Goal: Task Accomplishment & Management: Manage account settings

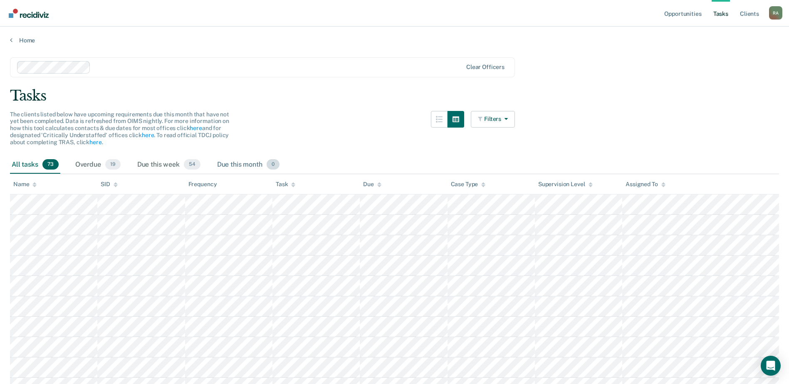
click at [229, 161] on div "Due this month 0" at bounding box center [248, 165] width 66 height 18
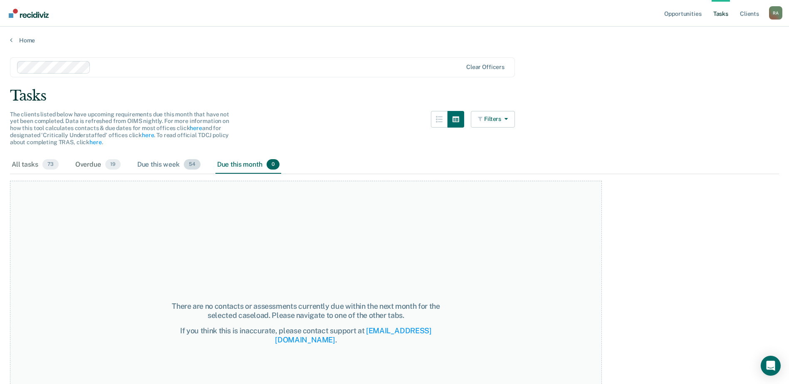
click at [169, 164] on div "Due this week 54" at bounding box center [169, 165] width 67 height 18
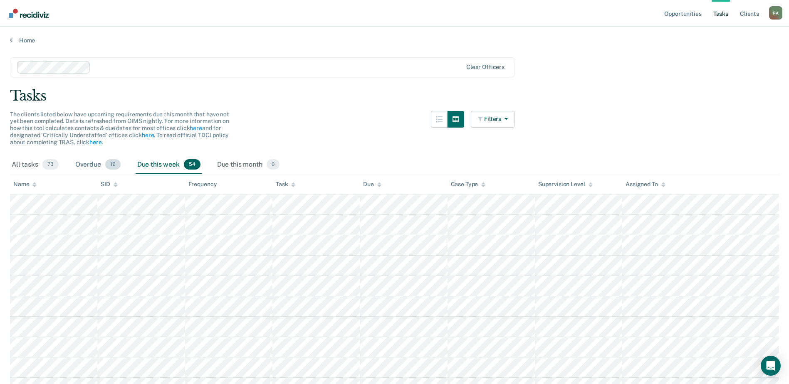
click at [86, 164] on div "Overdue 19" at bounding box center [98, 165] width 49 height 18
click at [164, 166] on div "Due this week 54" at bounding box center [169, 165] width 67 height 18
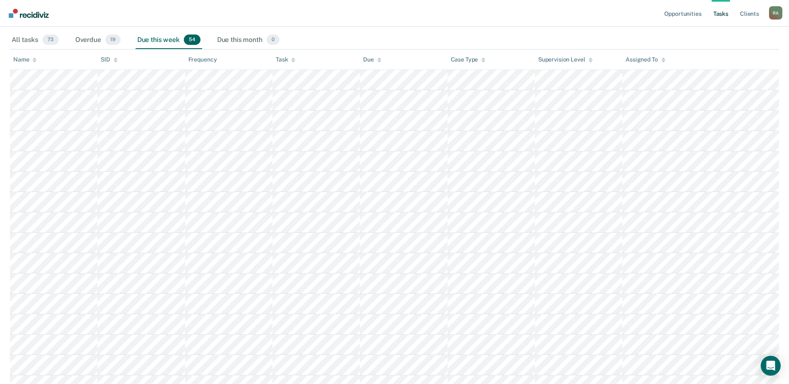
scroll to position [112, 0]
